Goal: Task Accomplishment & Management: Manage account settings

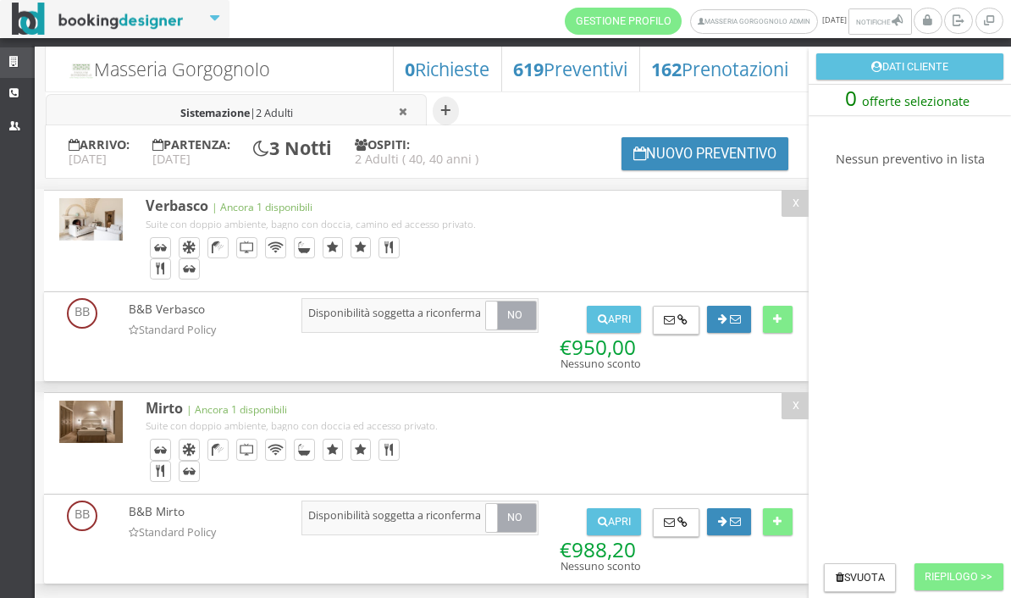
click at [7, 69] on link "Strutture" at bounding box center [17, 62] width 35 height 30
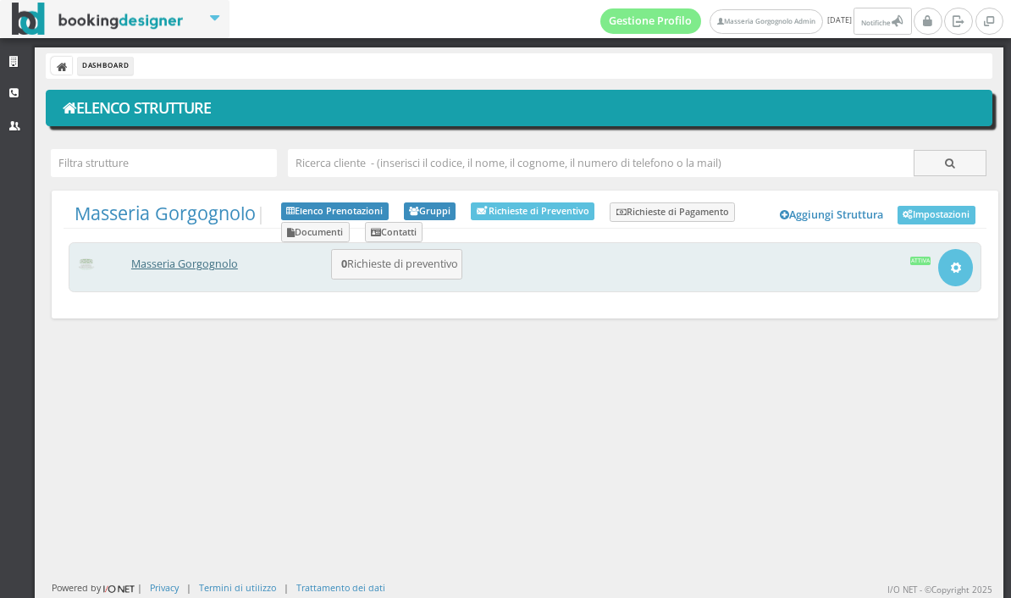
click at [220, 274] on div "Masseria Gorgognolo 0 Richieste di preventivo Apri Setup e Impostazioni Attiva" at bounding box center [525, 267] width 913 height 50
click at [218, 257] on link "Masseria Gorgognolo" at bounding box center [184, 264] width 107 height 14
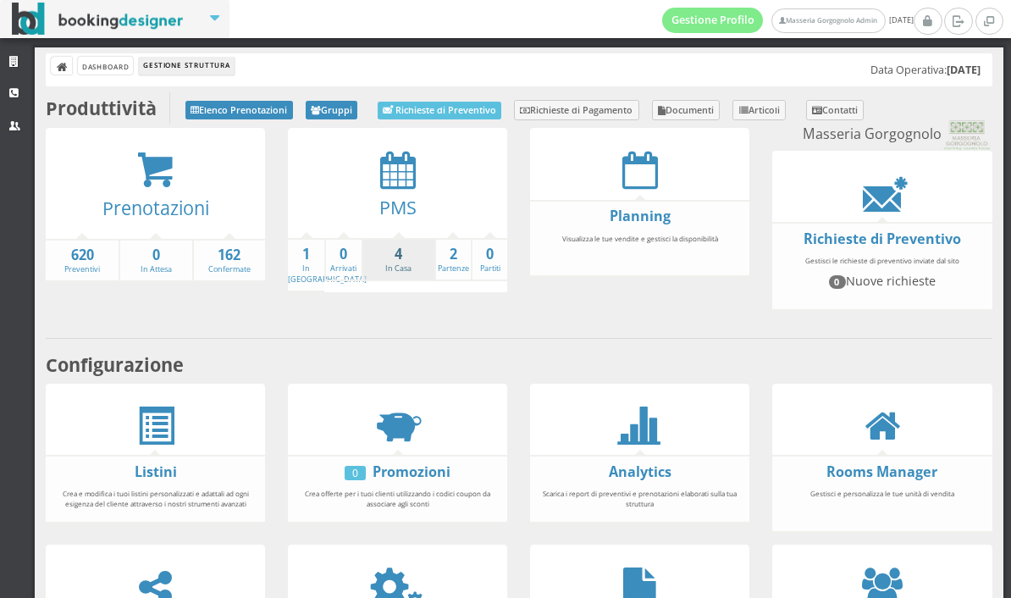
click at [410, 258] on strong "4" at bounding box center [398, 254] width 71 height 19
